Goal: Navigation & Orientation: Find specific page/section

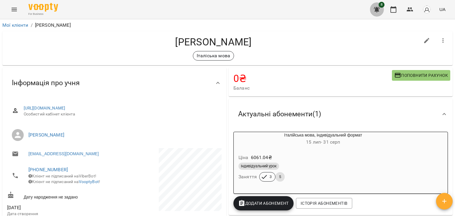
click at [379, 6] on button "button" at bounding box center [377, 9] width 14 height 14
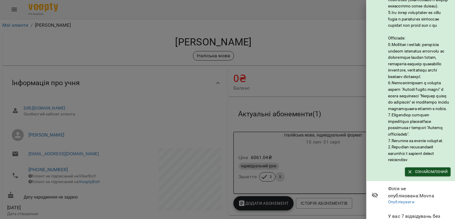
scroll to position [44, 0]
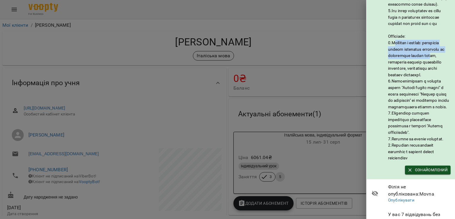
drag, startPoint x: 393, startPoint y: 49, endPoint x: 409, endPoint y: 71, distance: 27.4
click at [409, 71] on h6 at bounding box center [419, 65] width 62 height 192
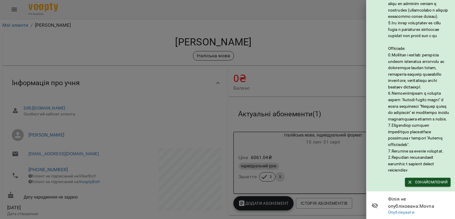
scroll to position [31, 0]
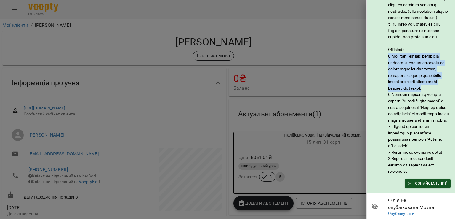
drag, startPoint x: 410, startPoint y: 100, endPoint x: 387, endPoint y: 62, distance: 44.8
click at [387, 62] on div "Оновлення системи!" at bounding box center [410, 75] width 79 height 202
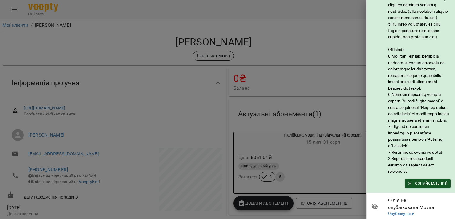
click at [284, 81] on div at bounding box center [227, 109] width 455 height 219
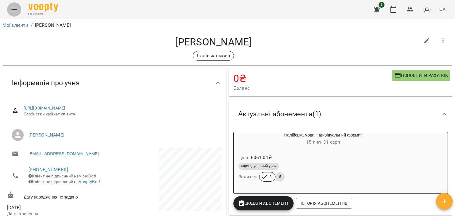
click at [13, 9] on icon "Menu" at bounding box center [14, 9] width 7 height 7
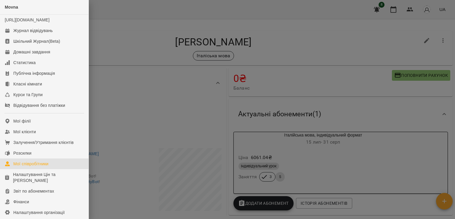
click at [59, 166] on link "Мої співробітники" at bounding box center [44, 163] width 89 height 11
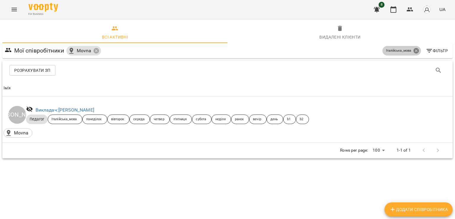
click at [418, 50] on icon at bounding box center [415, 50] width 5 height 5
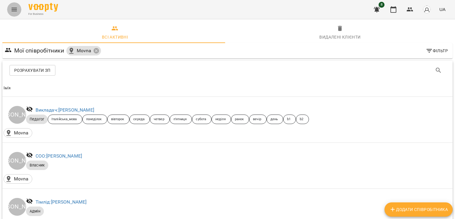
click at [13, 10] on icon "Menu" at bounding box center [14, 9] width 7 height 7
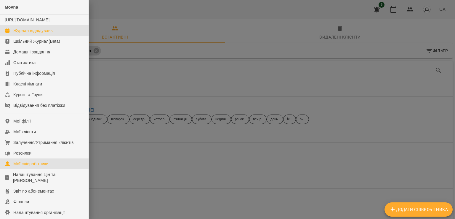
click at [44, 36] on link "Журнал відвідувань" at bounding box center [44, 30] width 89 height 11
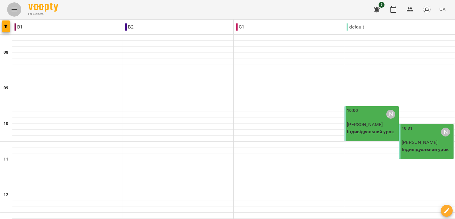
click at [12, 10] on icon "Menu" at bounding box center [14, 9] width 7 height 7
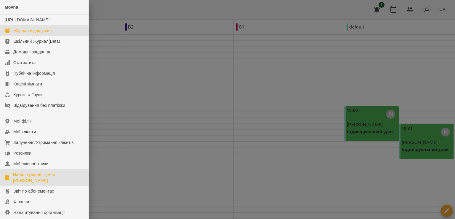
click at [34, 180] on div "Налаштування Цін та [PERSON_NAME]" at bounding box center [48, 177] width 71 height 12
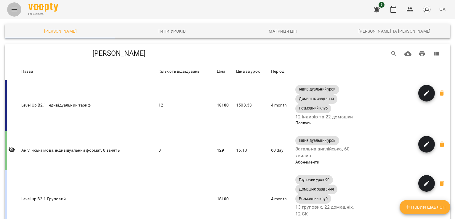
click at [15, 5] on button "Menu" at bounding box center [14, 9] width 14 height 14
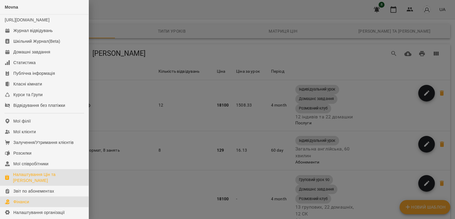
click at [41, 207] on link "Фінанси" at bounding box center [44, 201] width 89 height 11
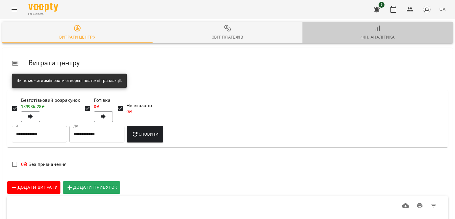
click at [381, 35] on div "Фін. Аналітика" at bounding box center [377, 36] width 34 height 7
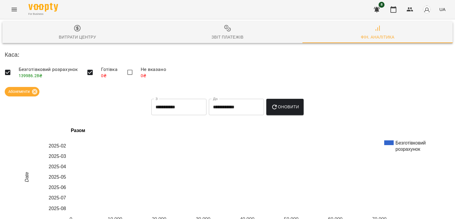
scroll to position [44, 0]
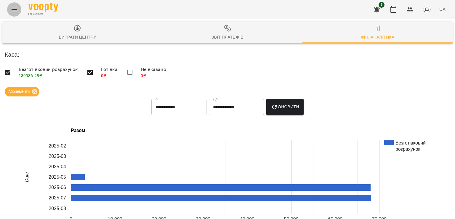
click at [13, 8] on icon "Menu" at bounding box center [14, 9] width 7 height 7
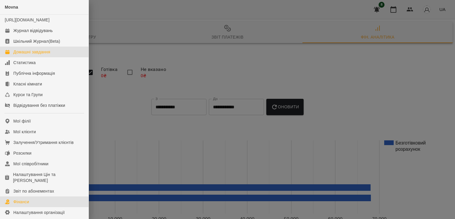
click at [27, 55] on div "Домашні завдання" at bounding box center [31, 52] width 37 height 6
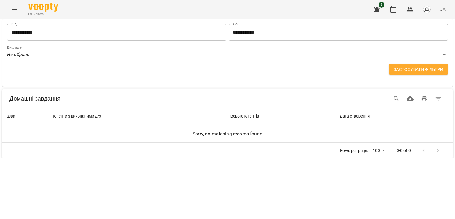
click at [153, 158] on div "**********" at bounding box center [227, 88] width 455 height 139
